Goal: Transaction & Acquisition: Purchase product/service

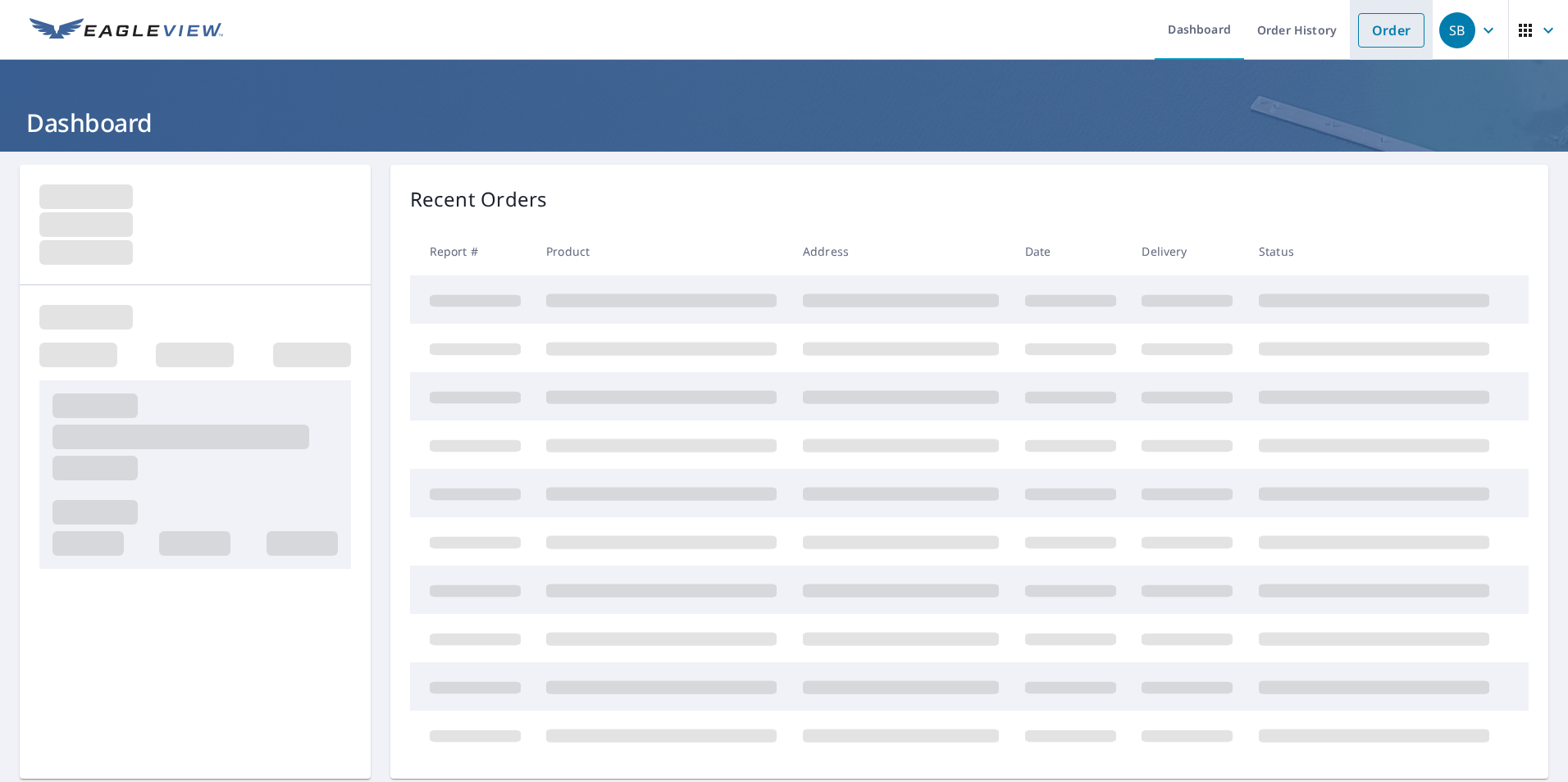
click at [1392, 25] on link "Order" at bounding box center [1391, 30] width 66 height 34
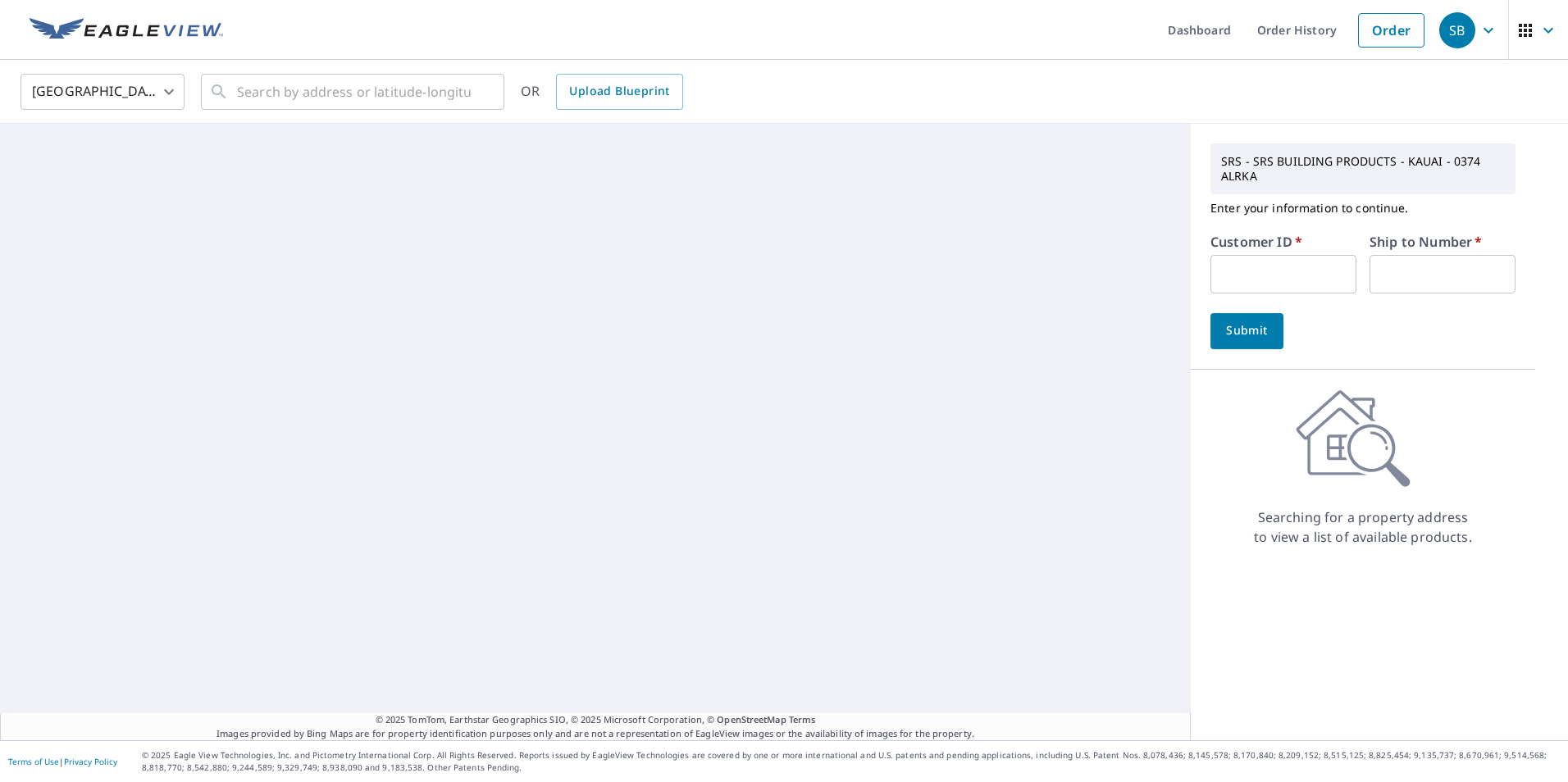
drag, startPoint x: 1224, startPoint y: 257, endPoint x: 1228, endPoint y: 278, distance: 21.4
click at [1224, 257] on input "text" at bounding box center [1283, 274] width 146 height 39
type input "BRA374"
type input "1"
click at [1241, 335] on span "Submit" at bounding box center [1247, 331] width 47 height 21
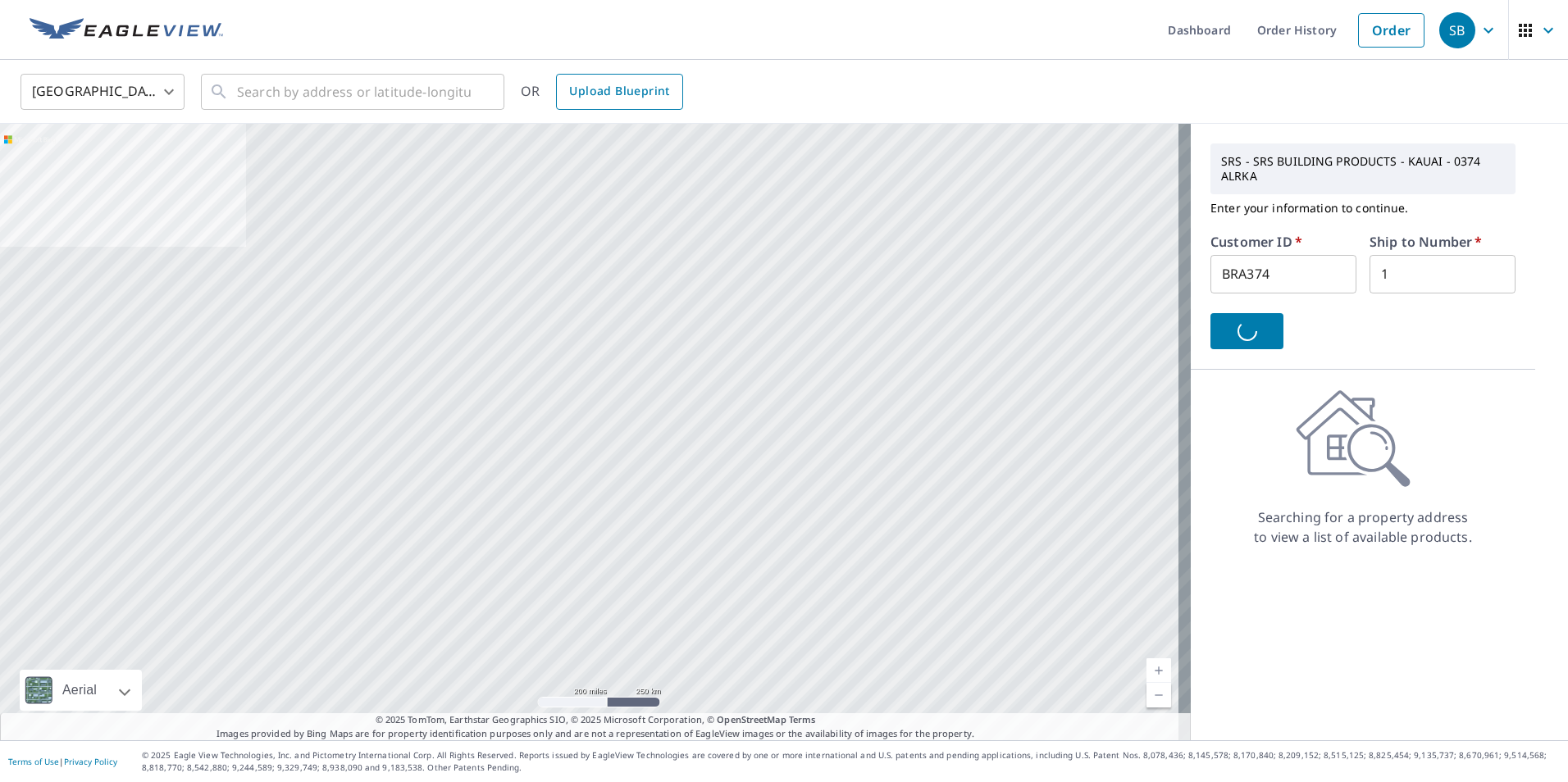
click at [599, 99] on span "Upload Blueprint" at bounding box center [619, 91] width 100 height 21
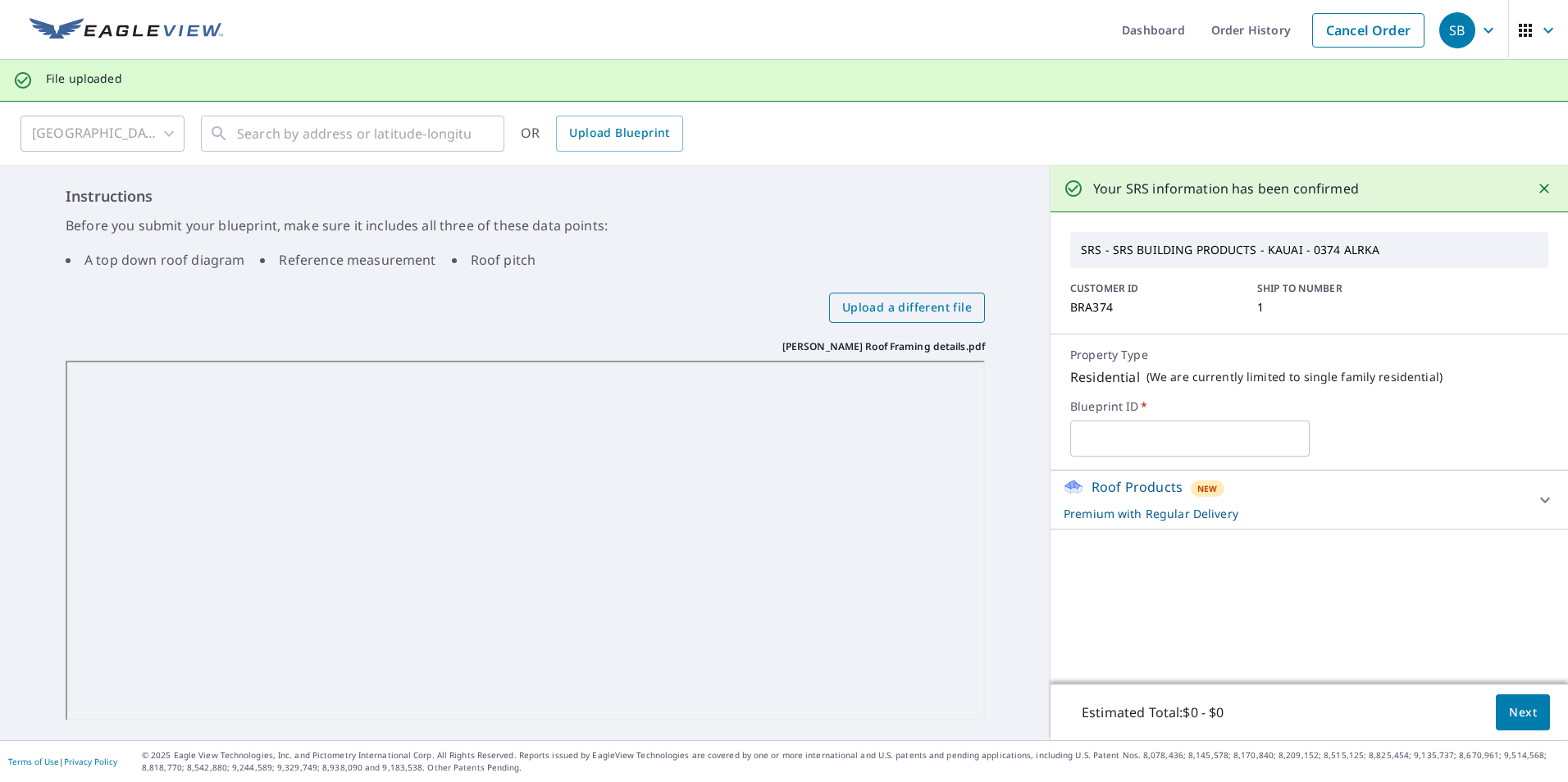
click at [878, 307] on span "Upload a different file" at bounding box center [907, 307] width 130 height 21
click at [0, 0] on input "Upload a different file" at bounding box center [0, 0] width 0 height 0
click at [1152, 449] on input "text" at bounding box center [1190, 438] width 238 height 46
type input "[PERSON_NAME]"
click at [599, 141] on span "Upload Blueprint" at bounding box center [619, 133] width 100 height 21
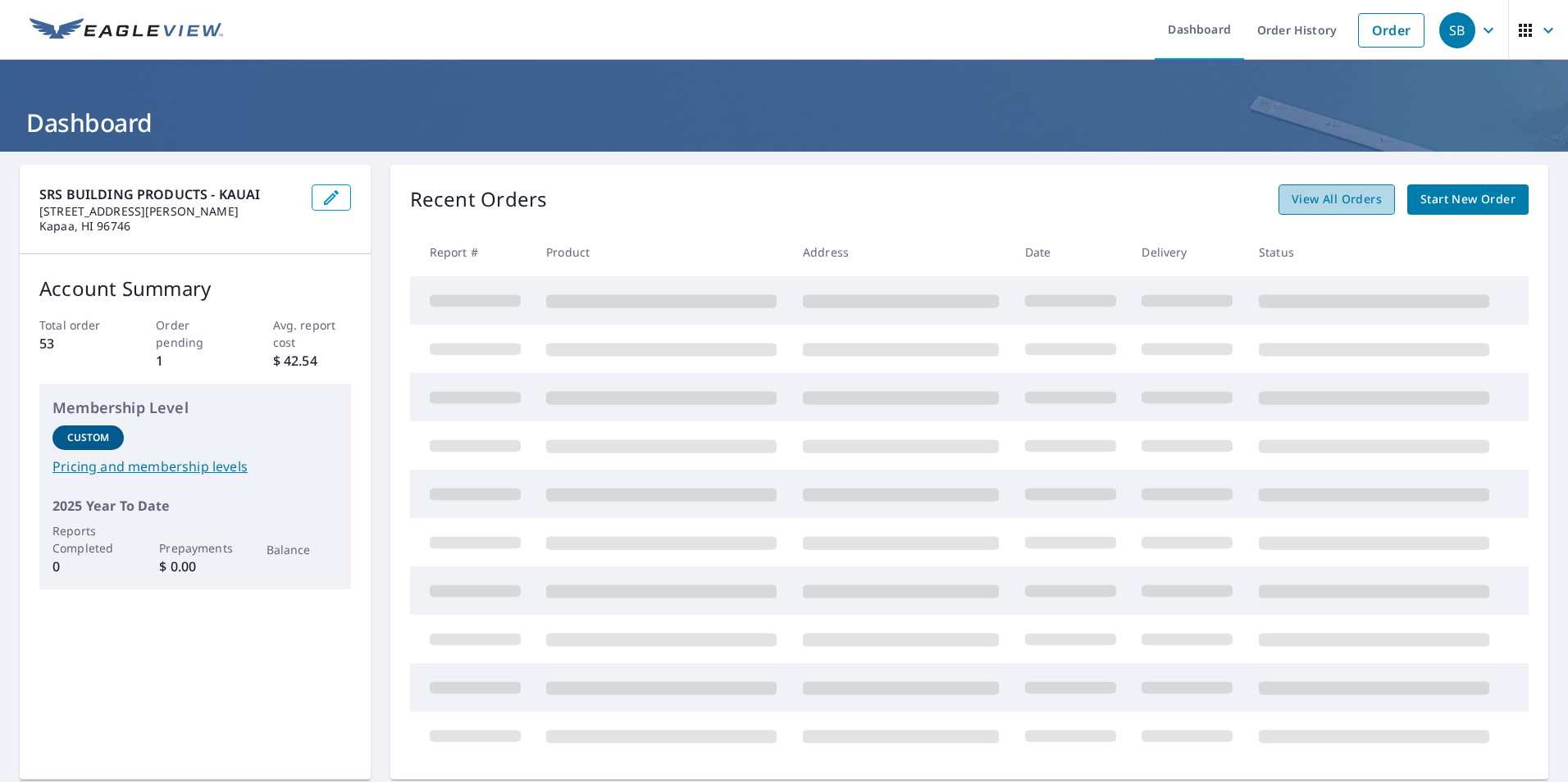
click at [1322, 199] on span "View All Orders" at bounding box center [1337, 199] width 90 height 21
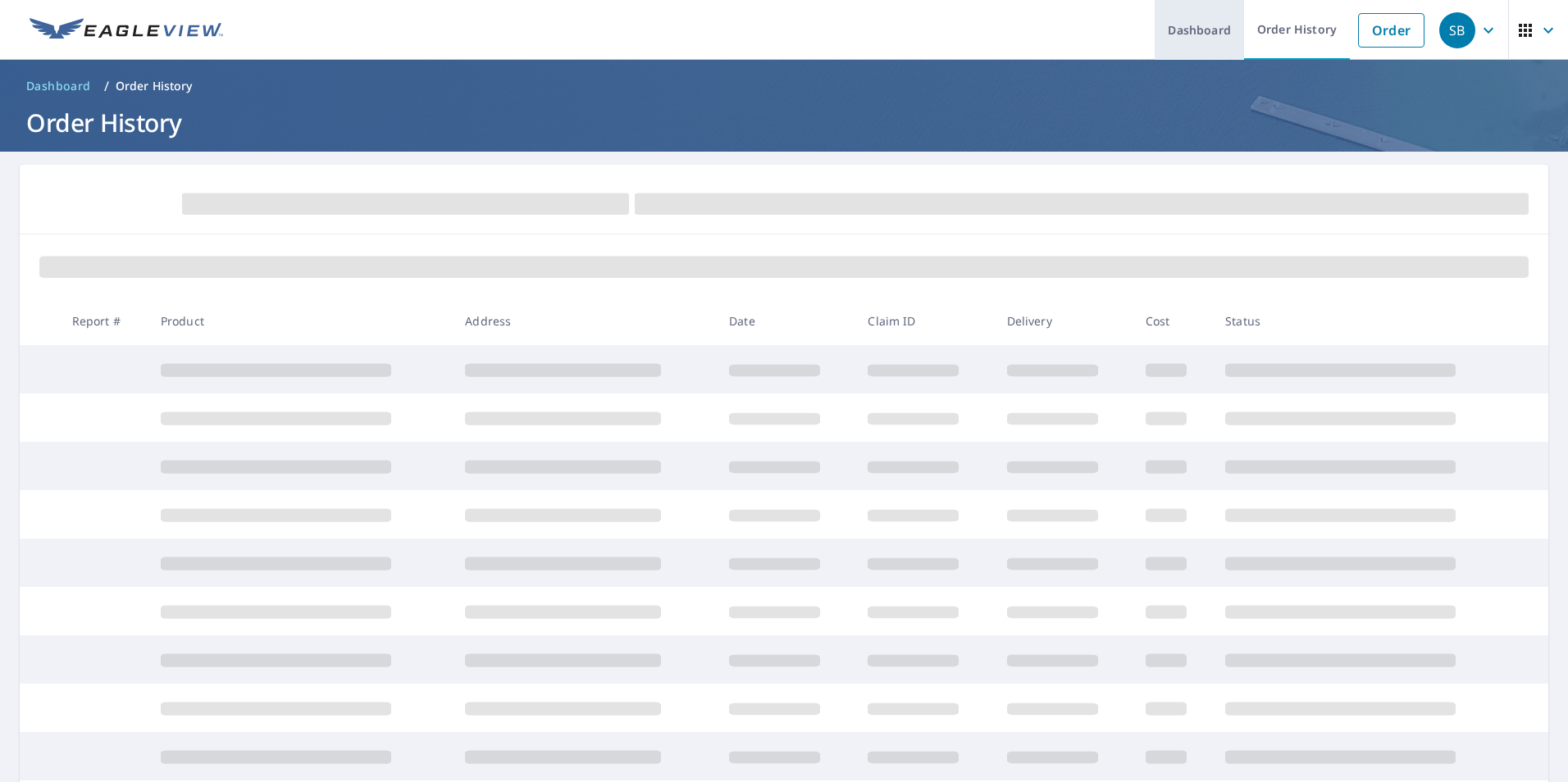
click at [1197, 43] on link "Dashboard" at bounding box center [1200, 30] width 90 height 60
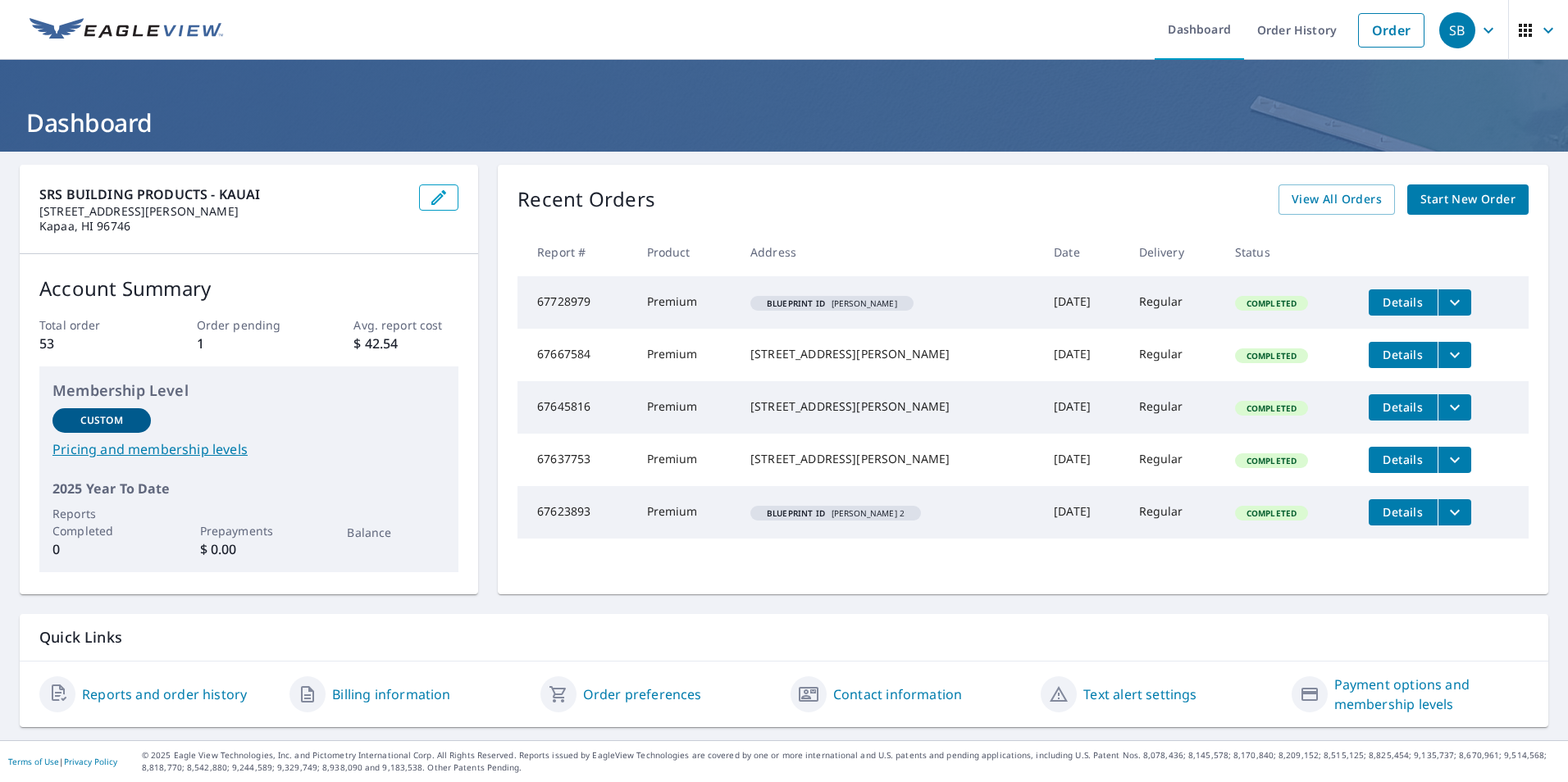
click at [1433, 193] on span "Start New Order" at bounding box center [1469, 199] width 95 height 21
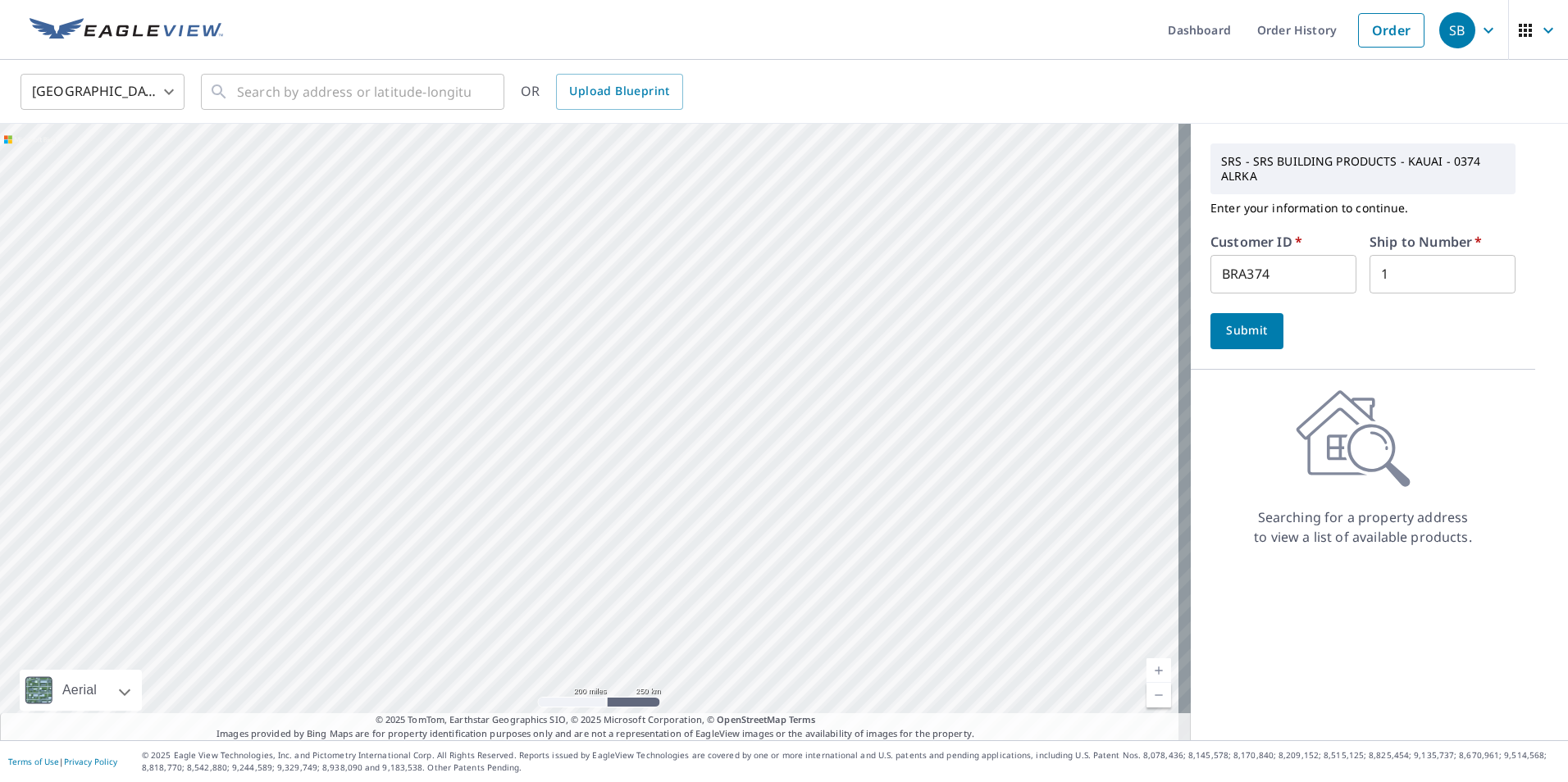
click at [1245, 332] on span "Submit" at bounding box center [1247, 331] width 47 height 21
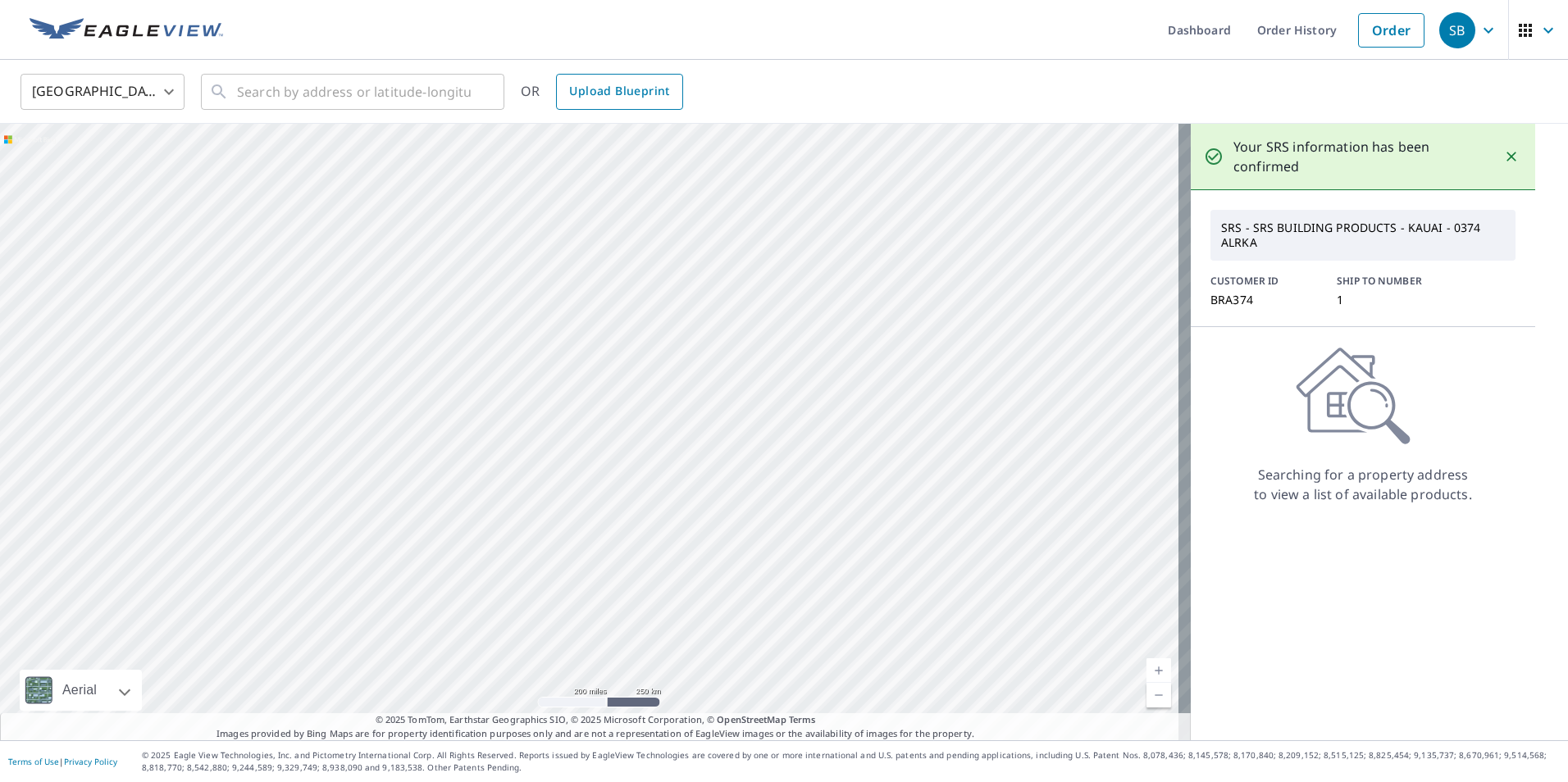
click at [589, 88] on span "Upload Blueprint" at bounding box center [619, 91] width 100 height 21
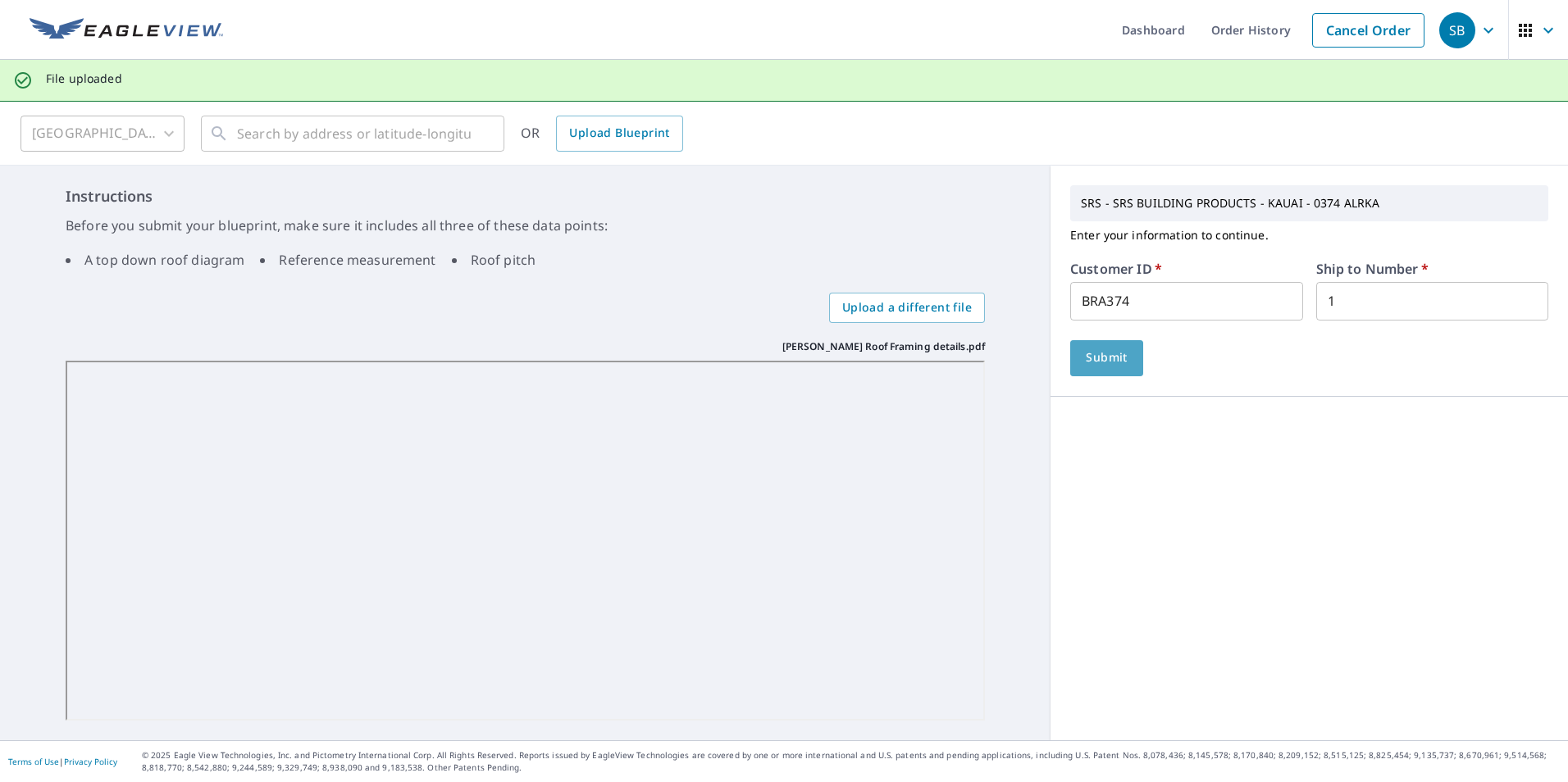
click at [1107, 359] on span "Submit" at bounding box center [1107, 357] width 47 height 21
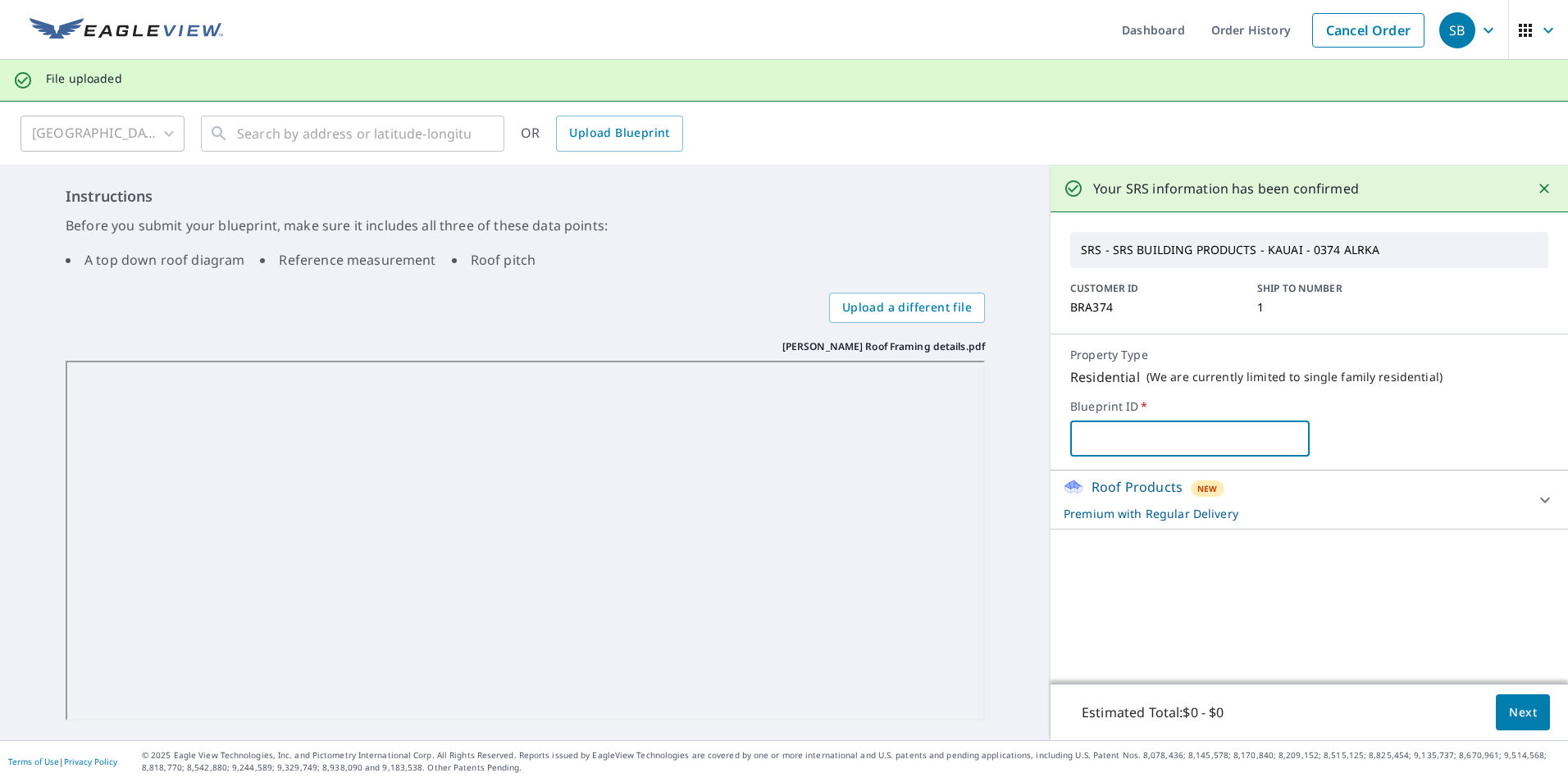
click at [1128, 425] on input "text" at bounding box center [1190, 438] width 238 height 46
type input "[PERSON_NAME]"
click at [1509, 708] on span "Next" at bounding box center [1522, 713] width 28 height 21
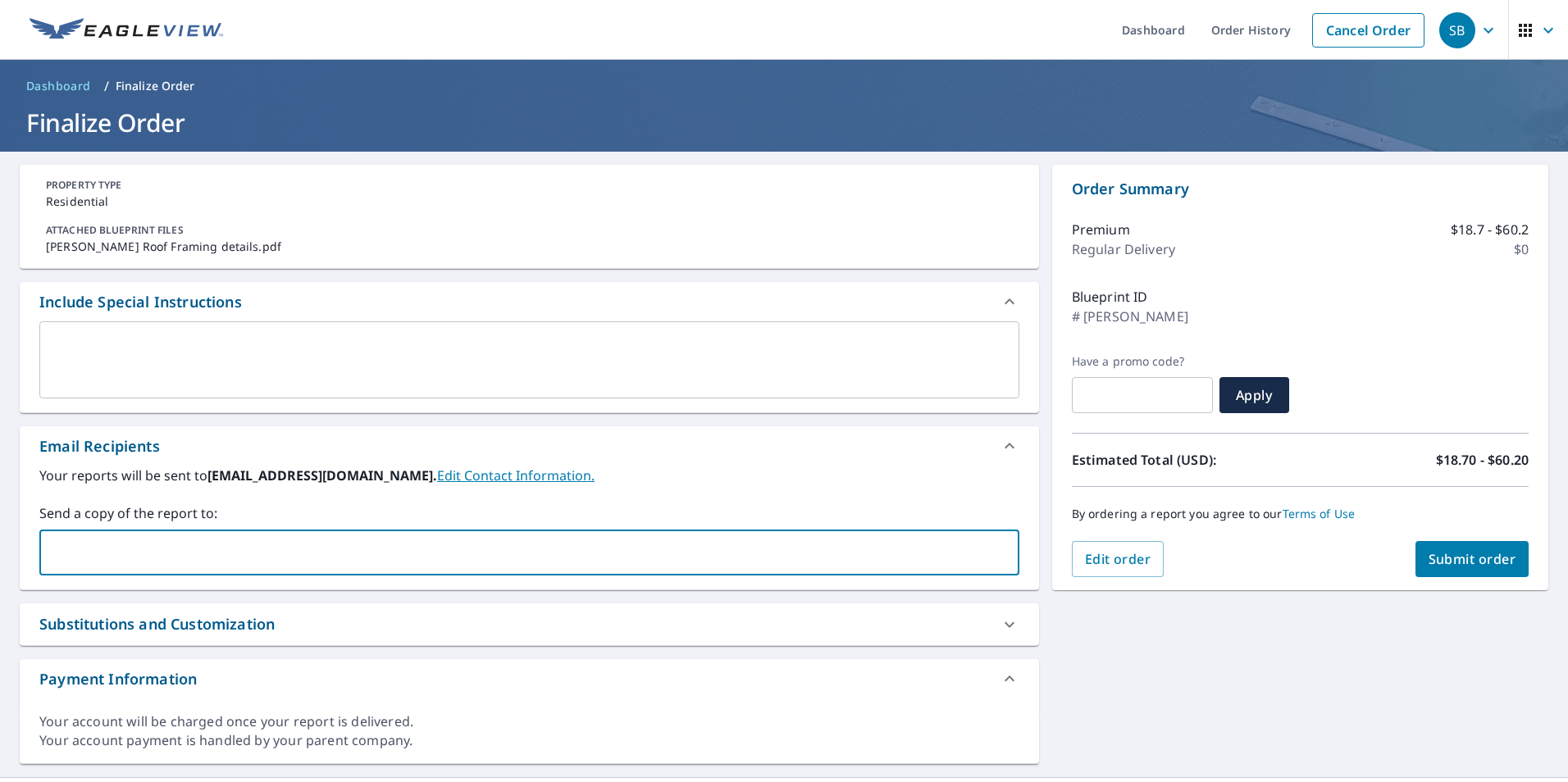
click at [166, 543] on input "text" at bounding box center [517, 553] width 941 height 31
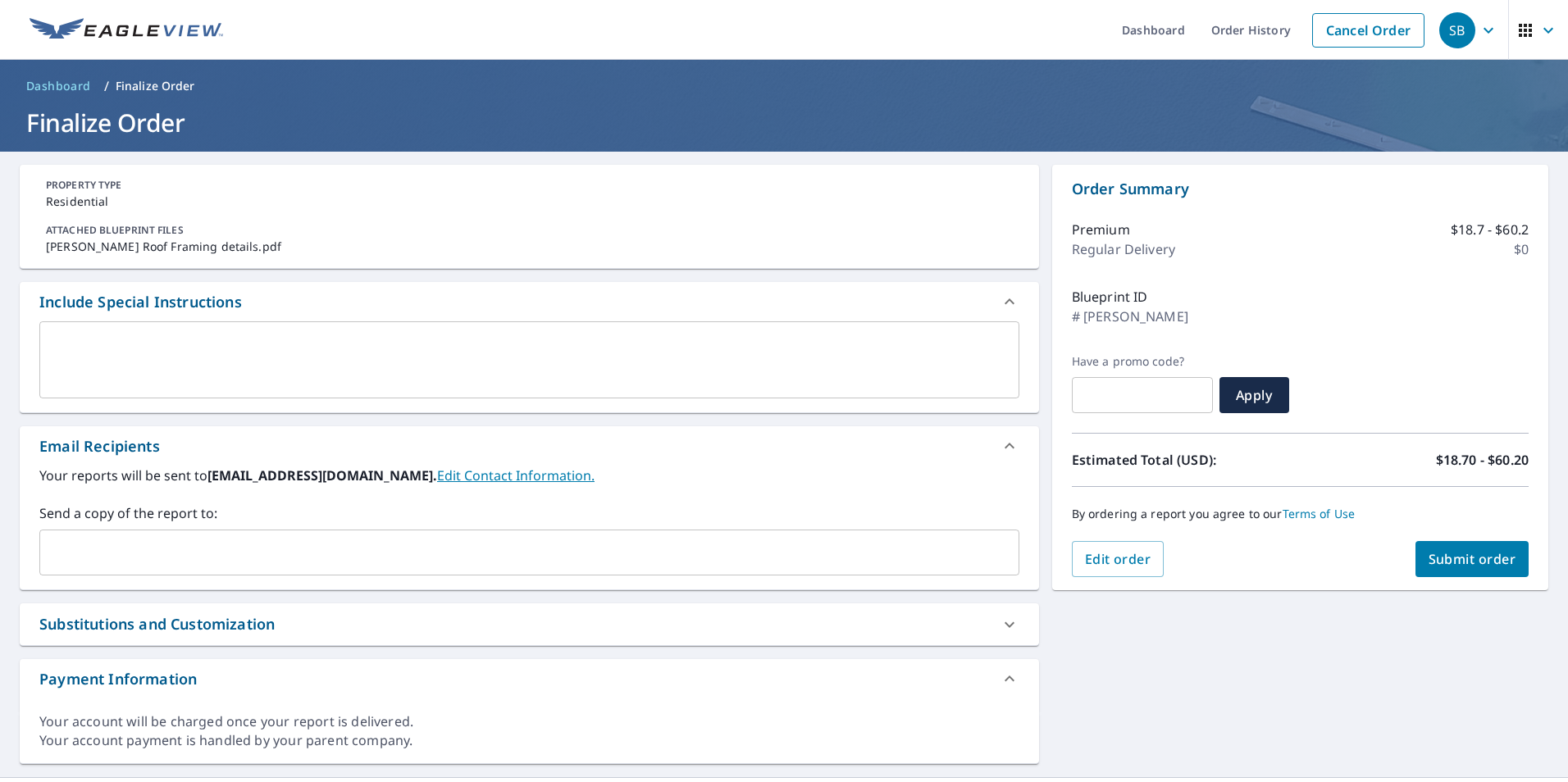
click at [311, 536] on div "​" at bounding box center [530, 552] width 980 height 46
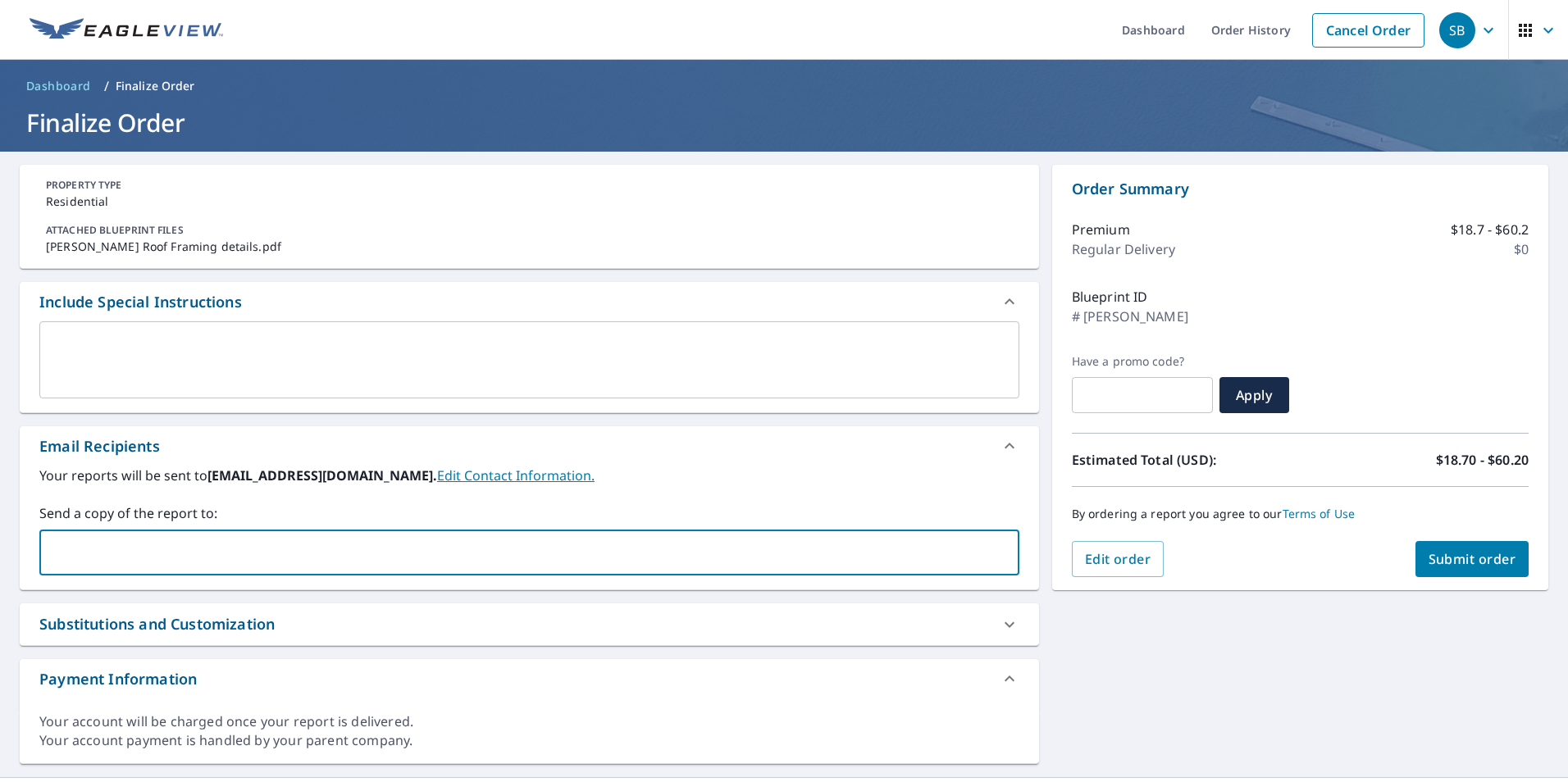
drag, startPoint x: 310, startPoint y: 537, endPoint x: 228, endPoint y: 549, distance: 82.9
paste input "Ryan.Boyer@srsbuildingproducts.com"
type input "Ryan.Boyer@srsbuildingproducts.com"
click at [1501, 563] on span "Submit order" at bounding box center [1473, 559] width 88 height 18
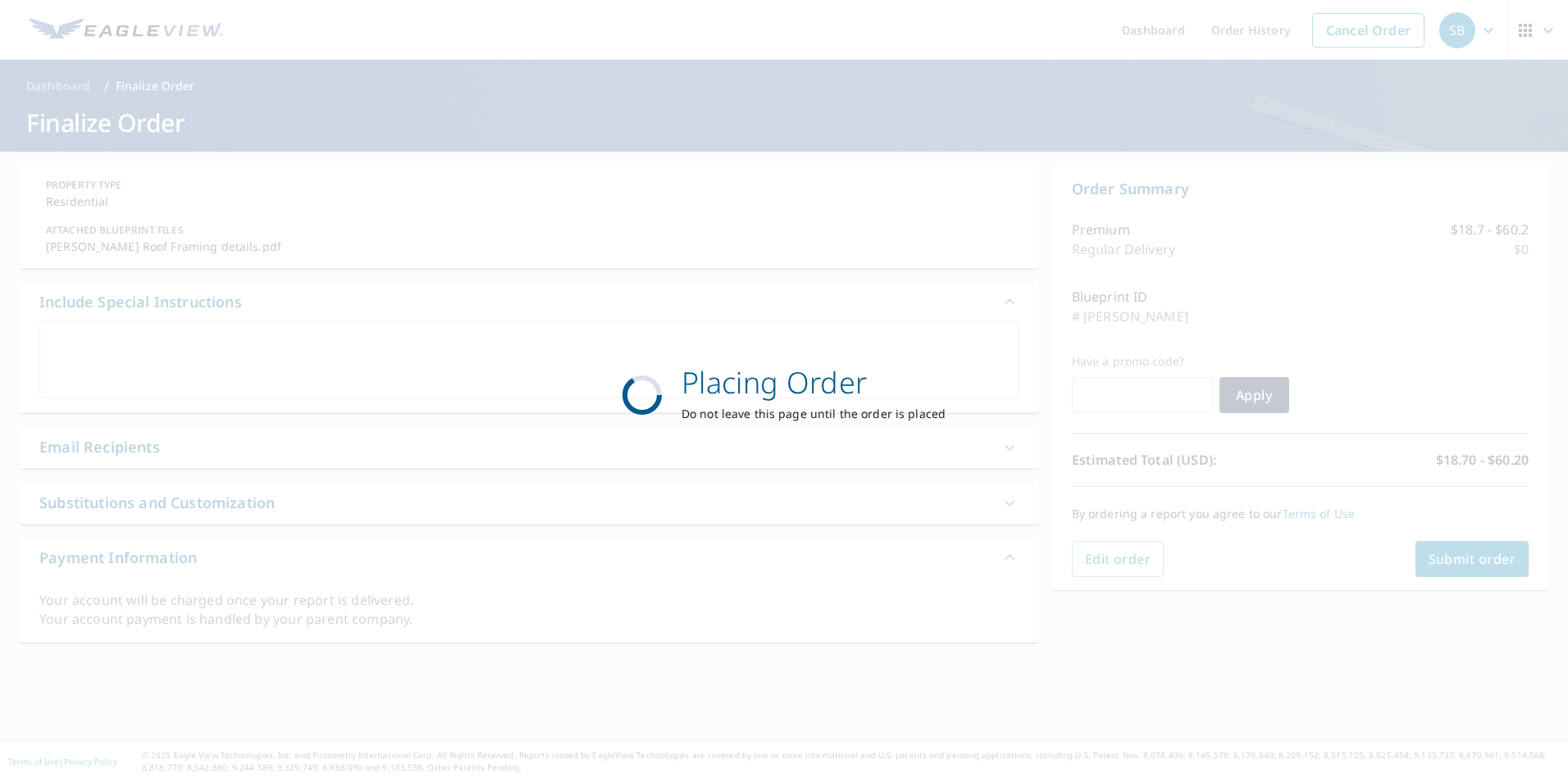
checkbox input "true"
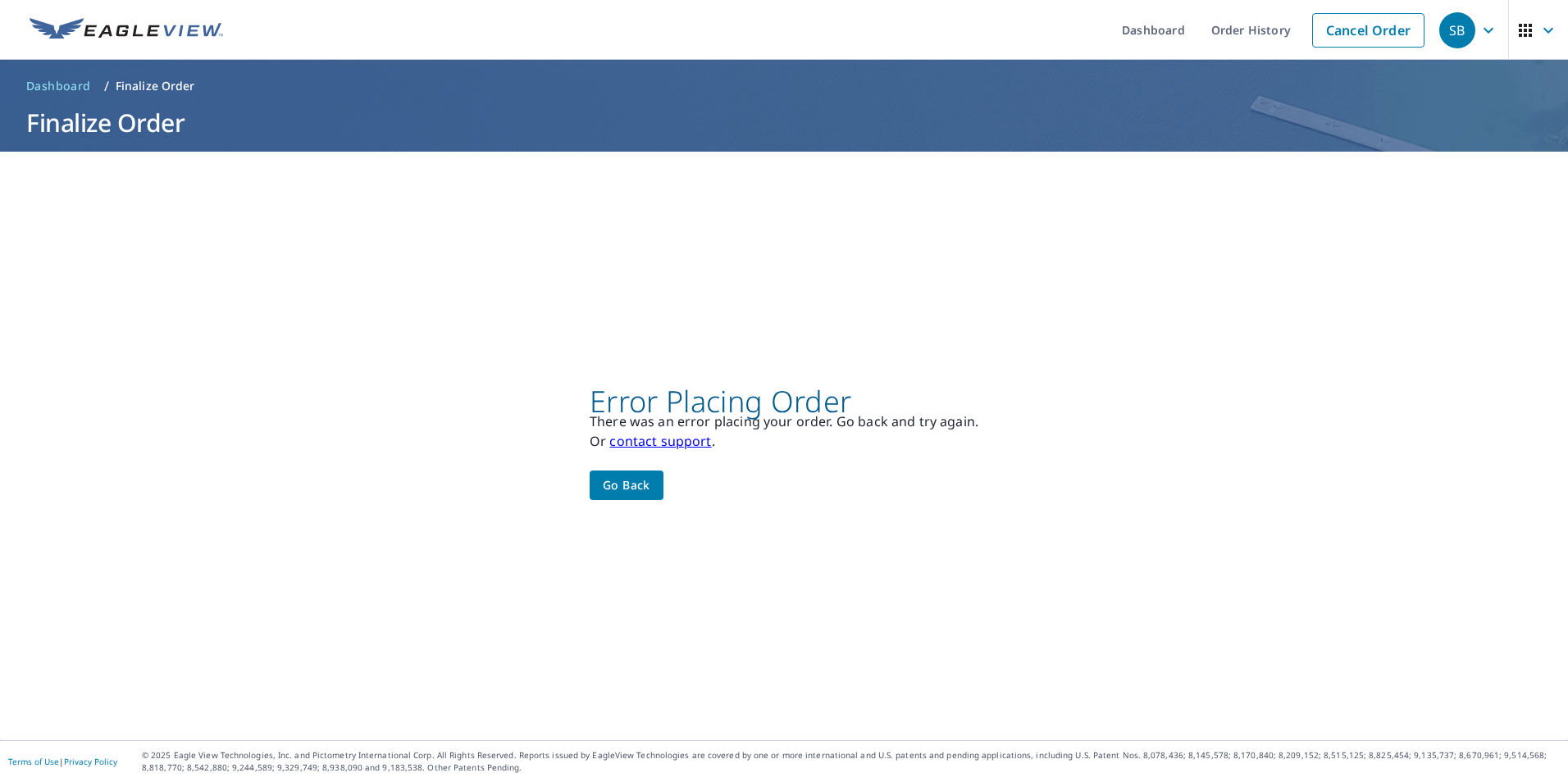
click at [630, 478] on span "Go back" at bounding box center [626, 486] width 47 height 21
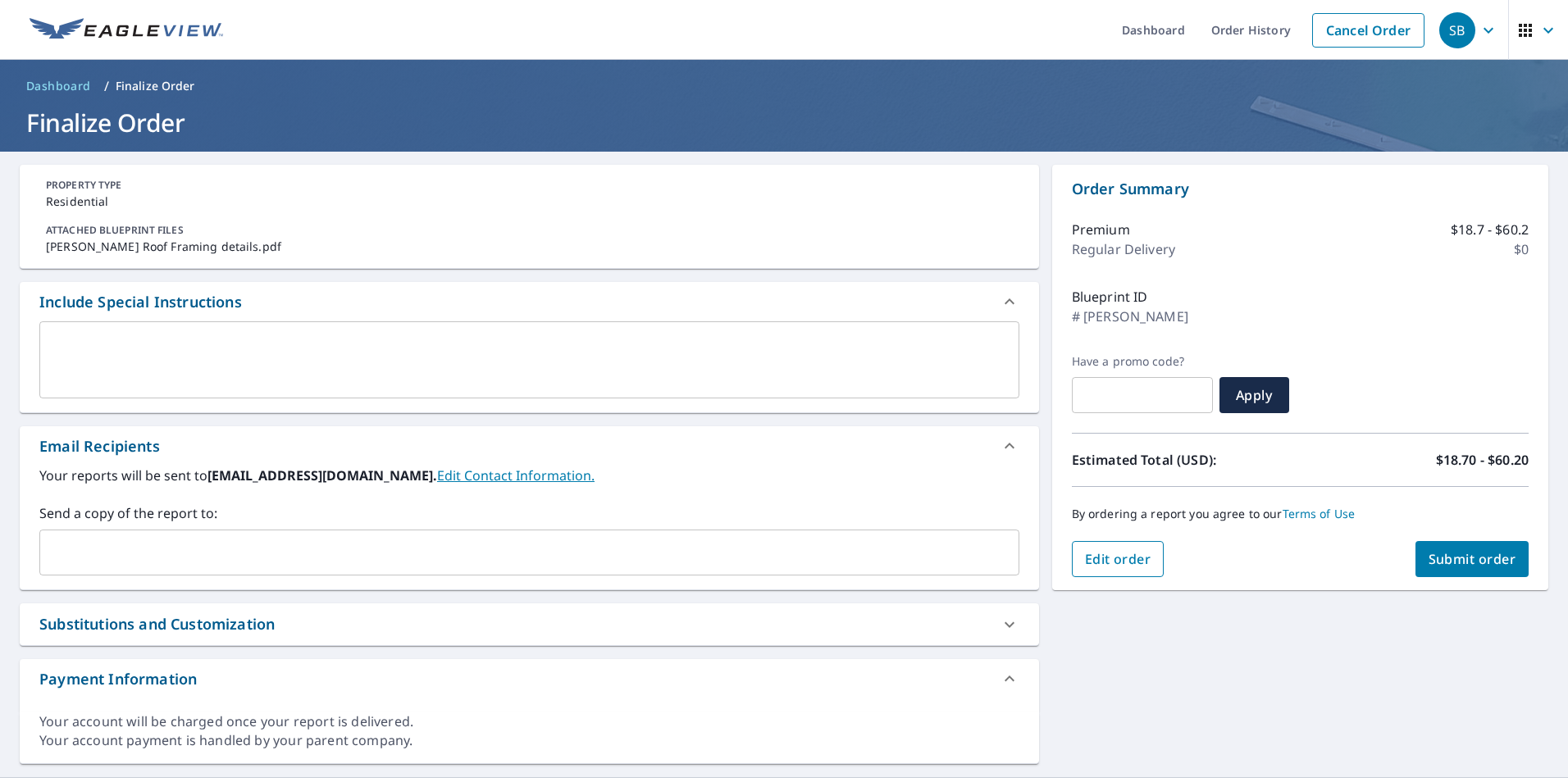
click at [1115, 566] on span "Edit order" at bounding box center [1118, 559] width 66 height 18
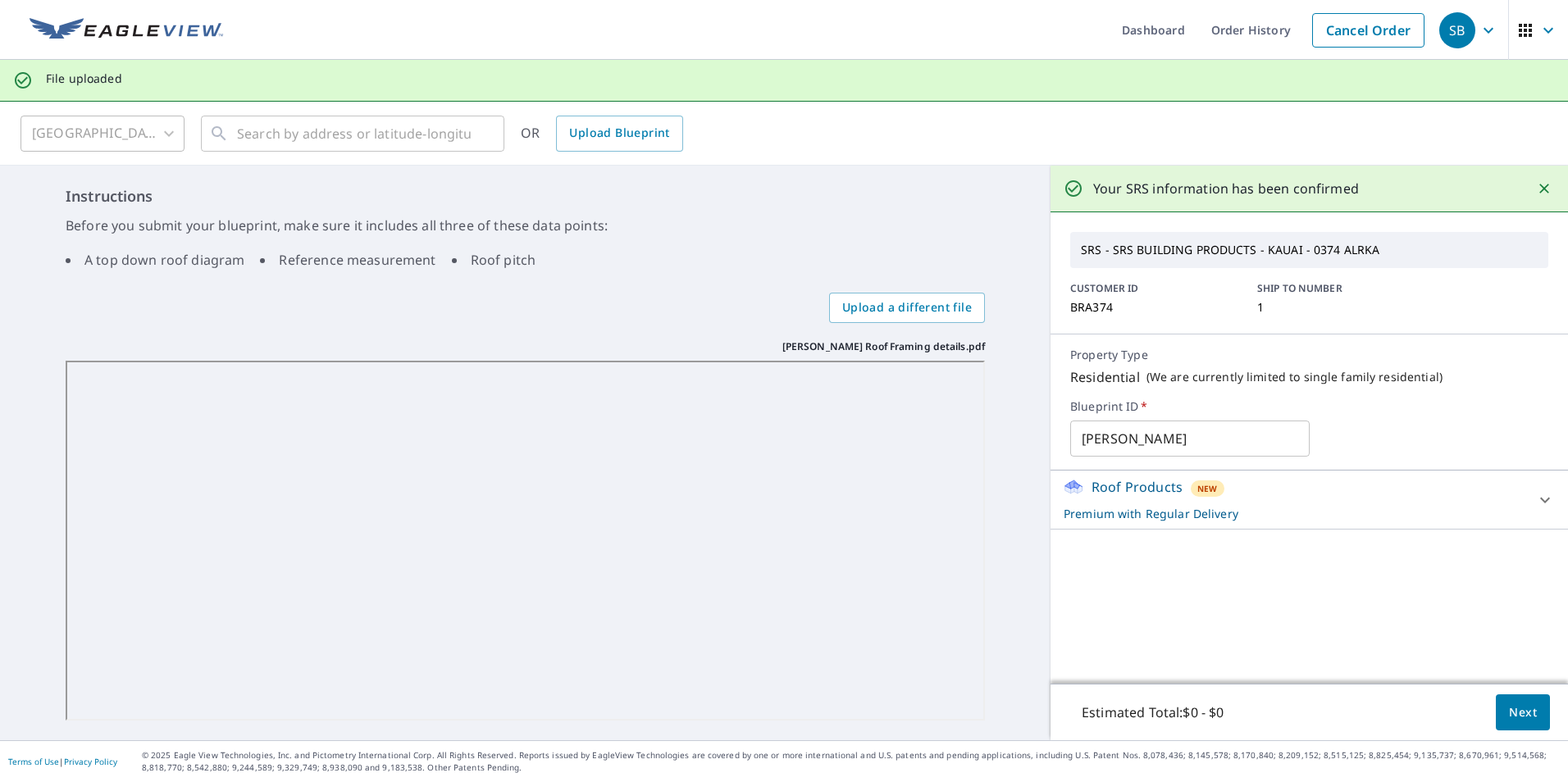
click at [1522, 714] on span "Next" at bounding box center [1522, 713] width 28 height 21
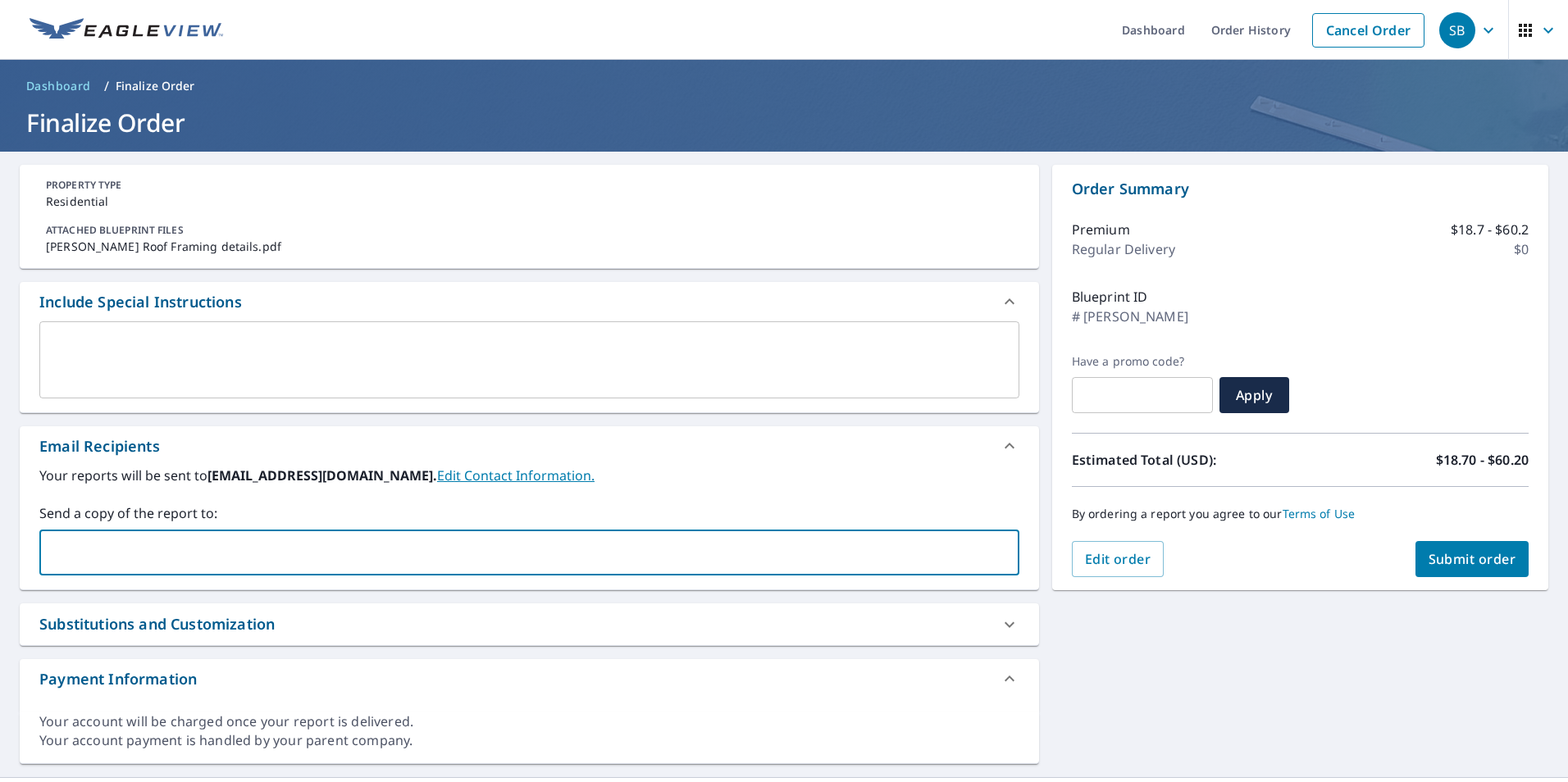
paste input "Ryan.Boyer@srsbuildingproducts.com"
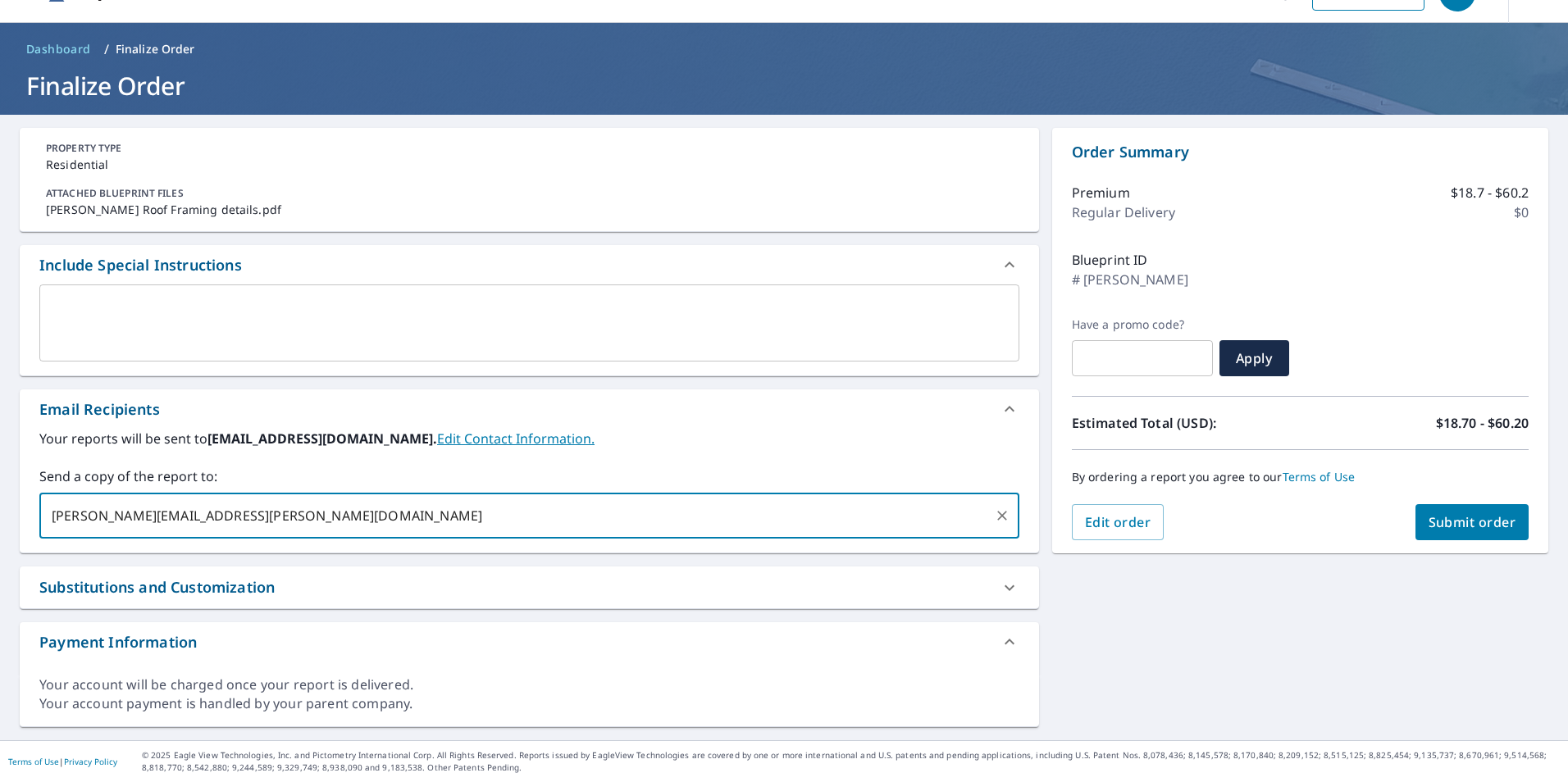
type input "Ryan.Boyer@srsbuildingproducts.com"
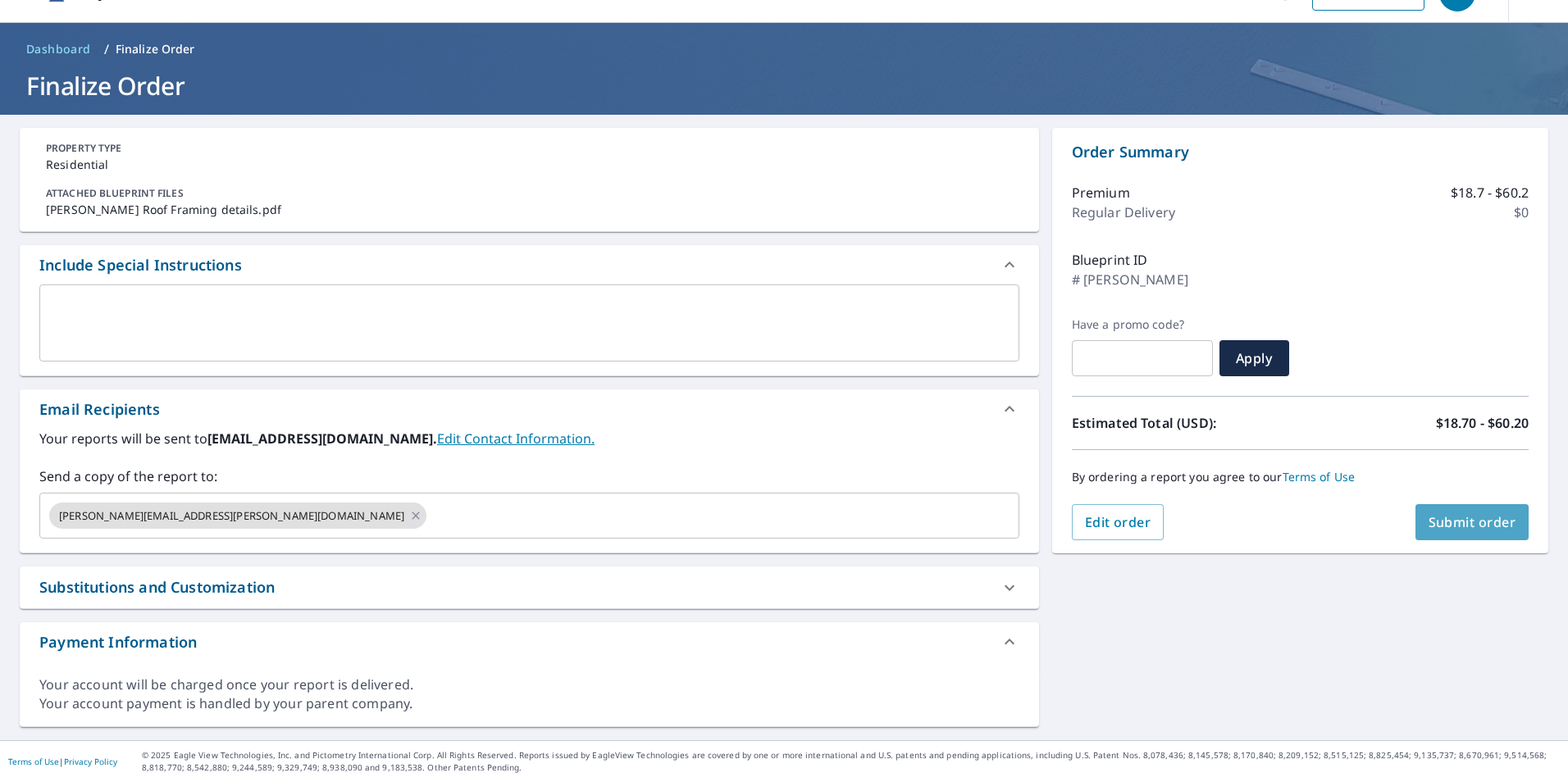
click at [1429, 518] on span "Submit order" at bounding box center [1473, 522] width 88 height 18
checkbox input "true"
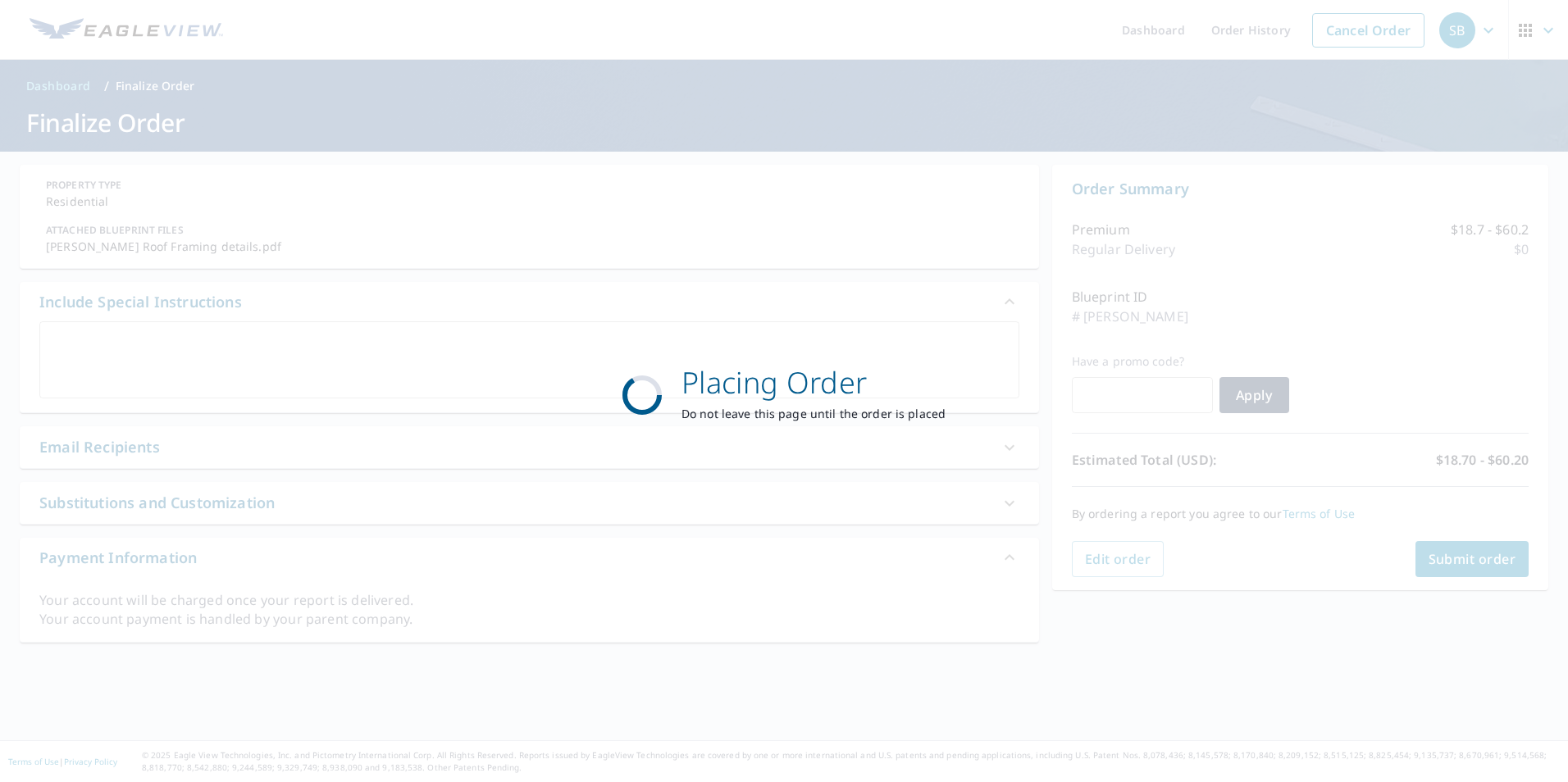
scroll to position [0, 0]
